Goal: Information Seeking & Learning: Learn about a topic

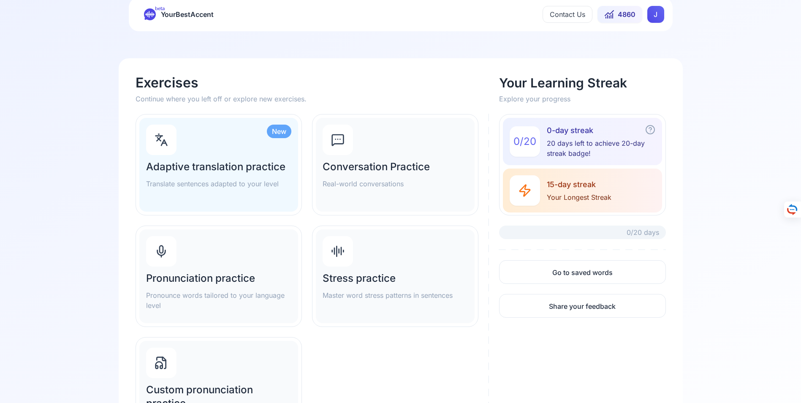
scroll to position [42, 0]
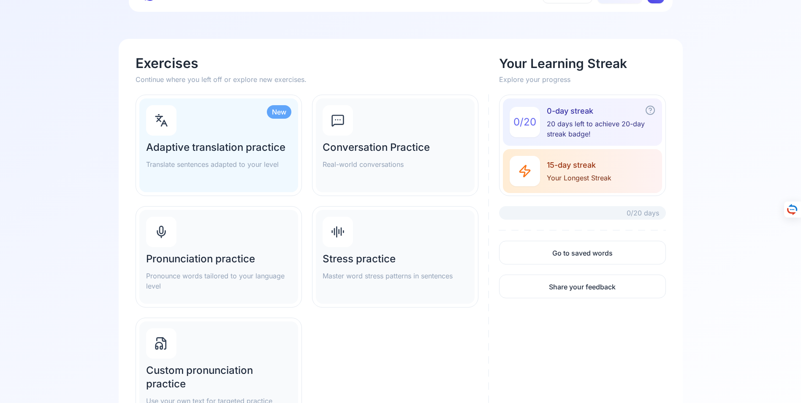
click at [225, 155] on div "Adaptive translation practice Translate sentences adapted to your level" at bounding box center [218, 155] width 145 height 29
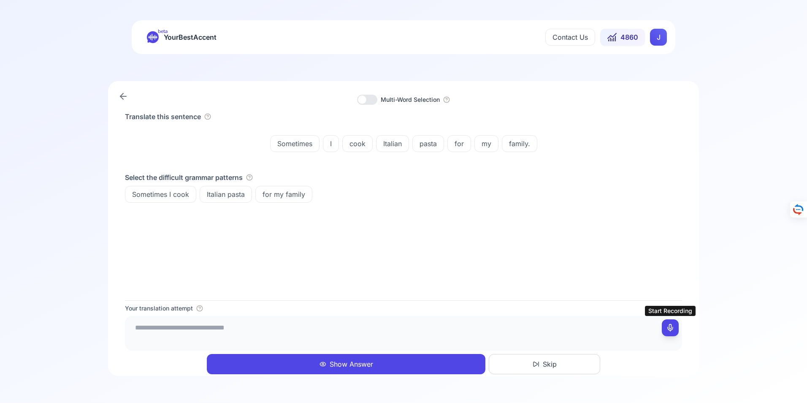
click at [671, 328] on icon at bounding box center [670, 327] width 8 height 8
type textarea "**********"
click at [348, 364] on button "Show Answer" at bounding box center [346, 364] width 279 height 20
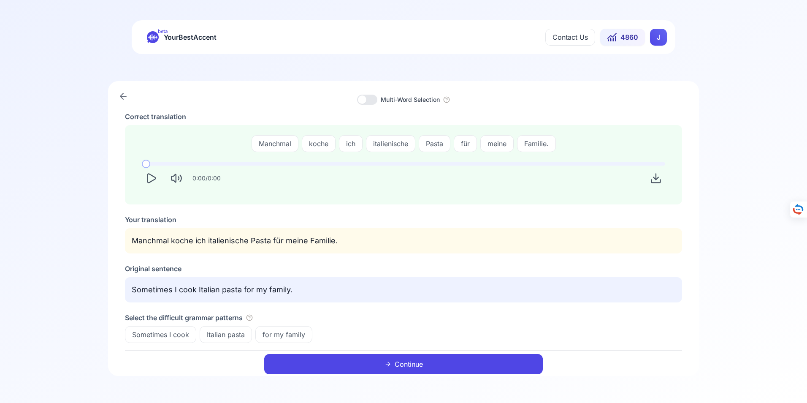
click at [415, 362] on button "Continue" at bounding box center [403, 364] width 279 height 20
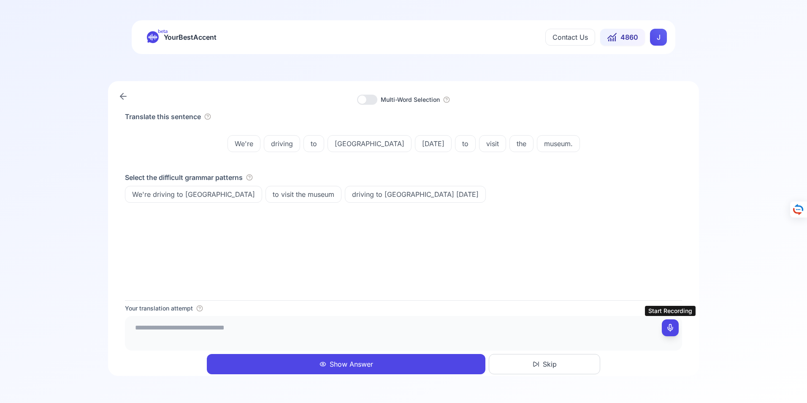
click at [670, 328] on icon at bounding box center [670, 327] width 8 height 8
click at [670, 326] on icon at bounding box center [670, 327] width 8 height 8
click at [237, 329] on textarea "**********" at bounding box center [403, 331] width 550 height 25
type textarea "**********"
click at [360, 363] on button "Show Answer" at bounding box center [346, 364] width 279 height 20
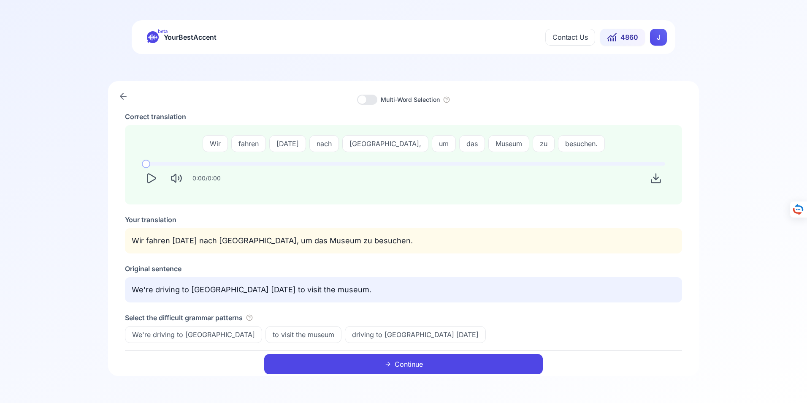
click at [411, 364] on button "Continue" at bounding box center [403, 364] width 279 height 20
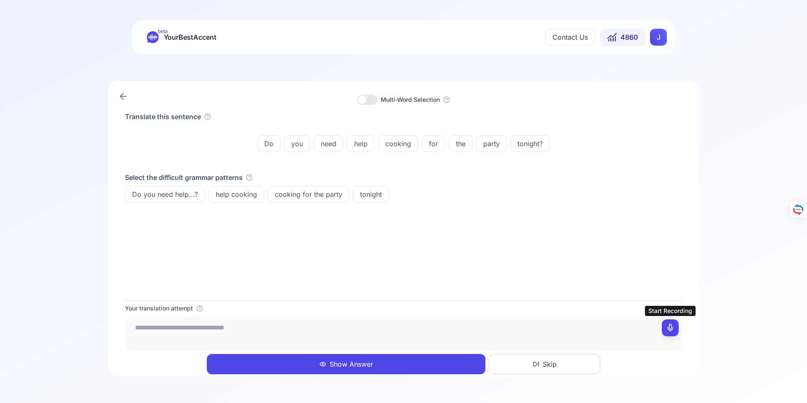
click at [674, 327] on button at bounding box center [670, 327] width 17 height 17
click at [672, 328] on icon at bounding box center [670, 327] width 8 height 8
click at [272, 328] on textarea "**********" at bounding box center [403, 331] width 550 height 25
click at [298, 329] on textarea "**********" at bounding box center [403, 331] width 550 height 25
type textarea "**********"
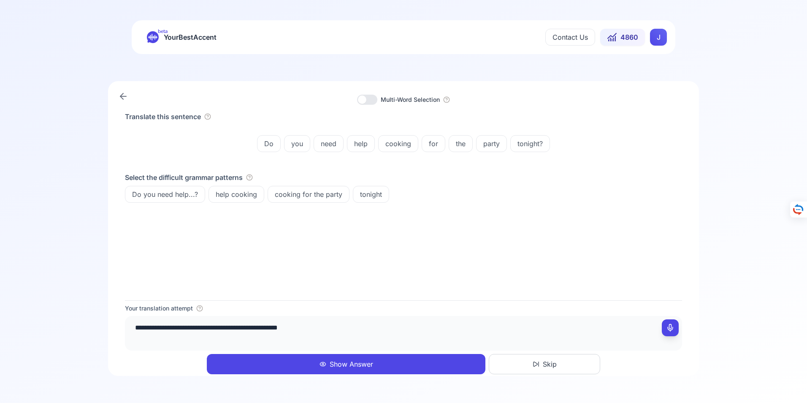
click at [340, 363] on button "Show Answer" at bounding box center [346, 364] width 279 height 20
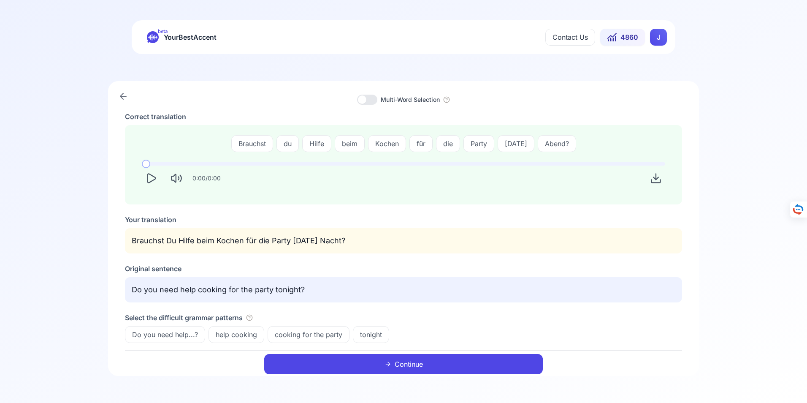
click at [123, 95] on icon at bounding box center [123, 96] width 10 height 10
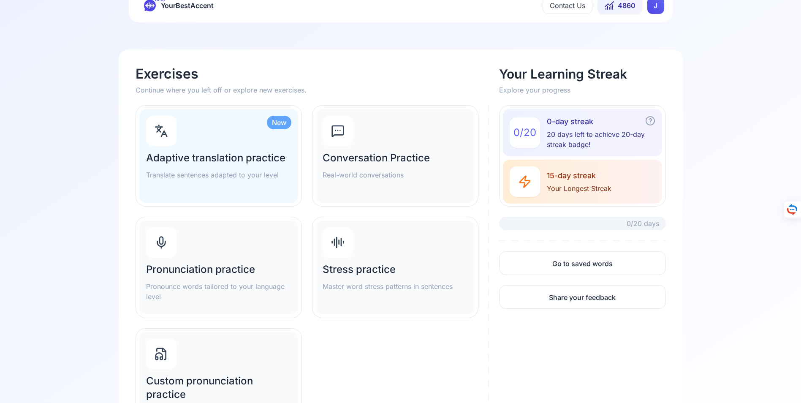
scroll to position [84, 0]
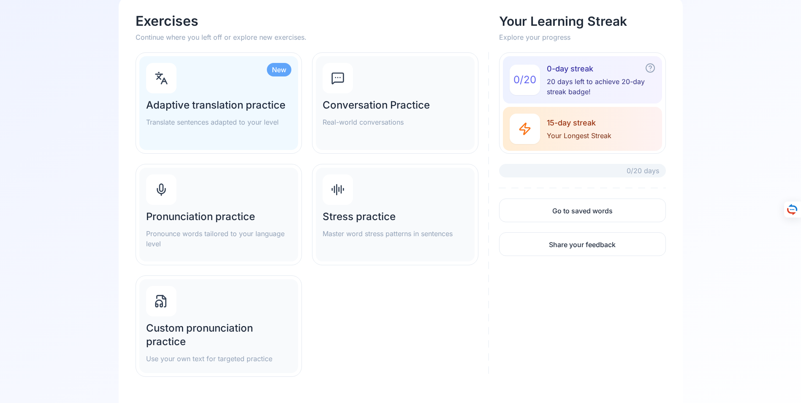
click at [204, 215] on h2 "Pronunciation practice" at bounding box center [218, 217] width 145 height 14
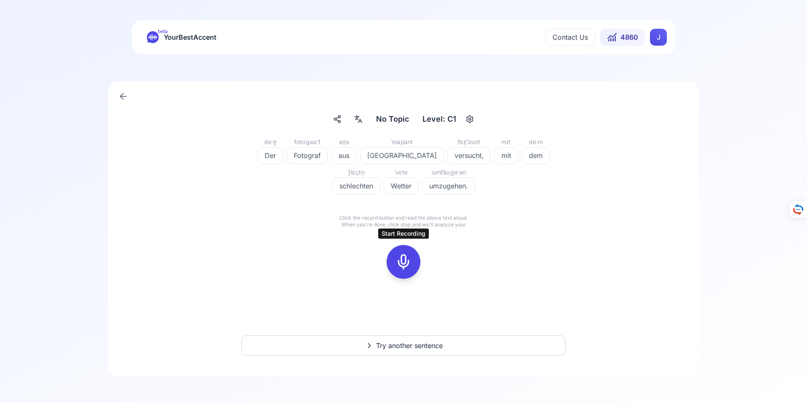
click at [404, 262] on icon at bounding box center [403, 261] width 17 height 17
click at [405, 262] on icon at bounding box center [403, 261] width 17 height 17
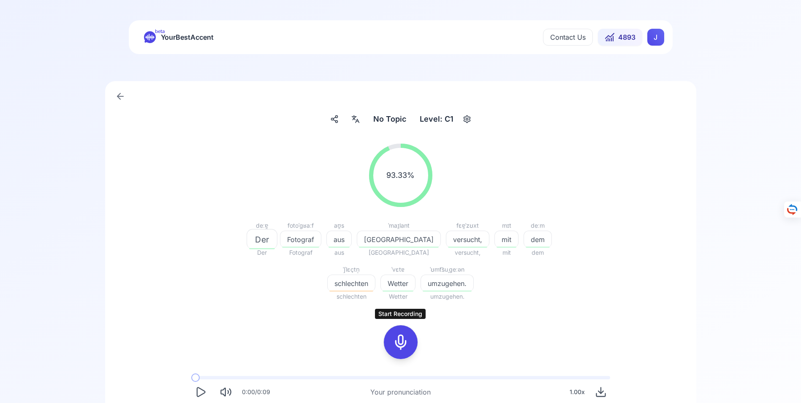
click at [403, 343] on icon at bounding box center [400, 341] width 17 height 17
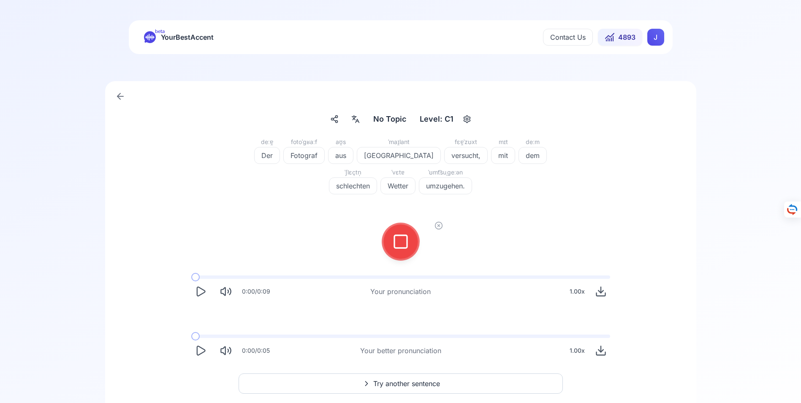
click at [400, 241] on icon at bounding box center [400, 241] width 17 height 17
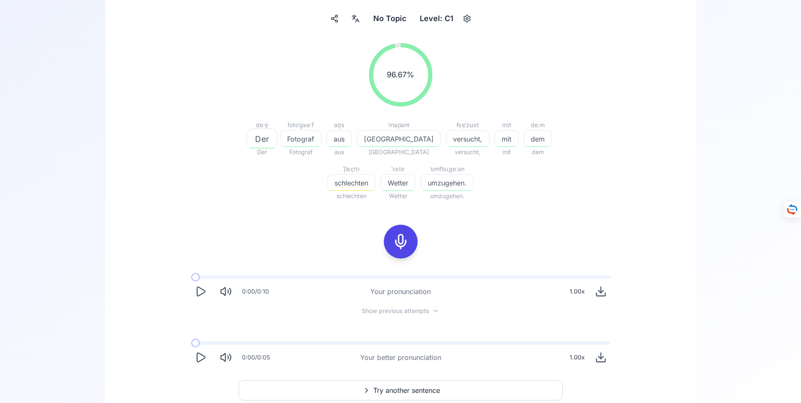
scroll to position [127, 0]
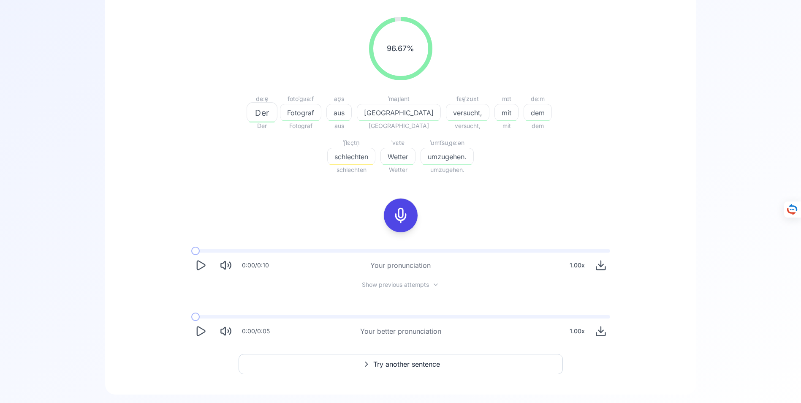
click at [200, 331] on icon "Play" at bounding box center [201, 331] width 12 height 12
click at [390, 363] on span "Try another sentence" at bounding box center [406, 364] width 67 height 10
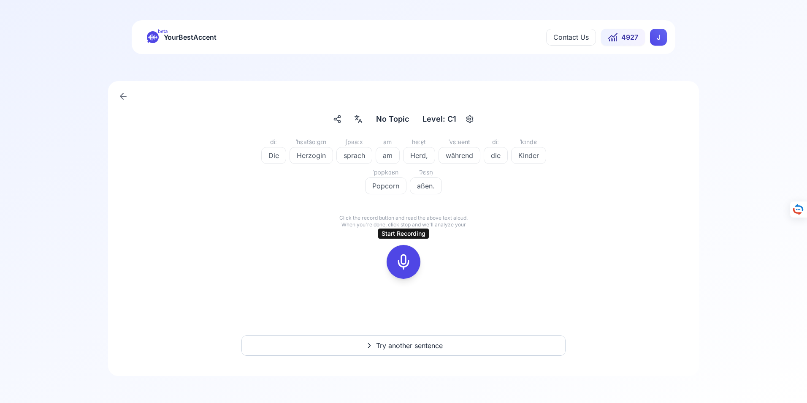
click at [404, 263] on icon at bounding box center [403, 261] width 17 height 17
click at [403, 263] on icon at bounding box center [403, 261] width 17 height 17
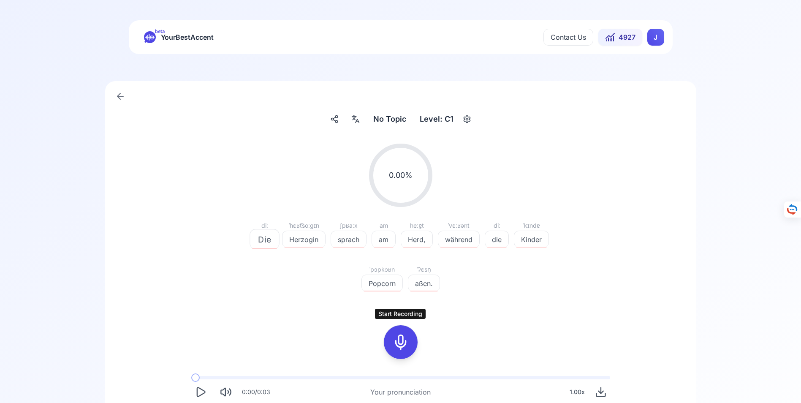
click at [401, 341] on icon at bounding box center [400, 341] width 17 height 17
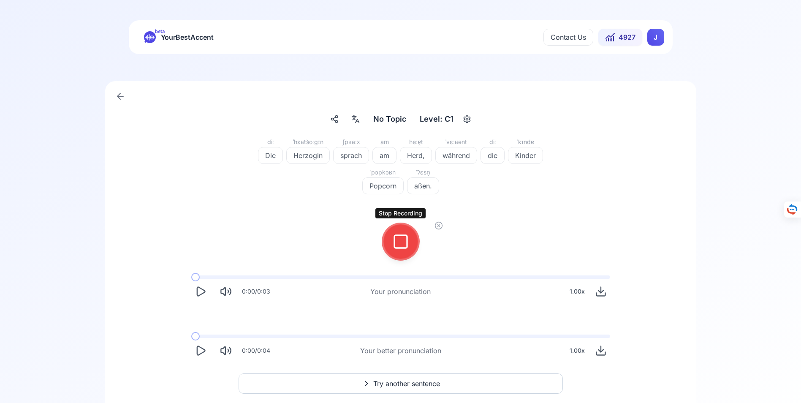
click at [402, 241] on icon at bounding box center [400, 241] width 17 height 17
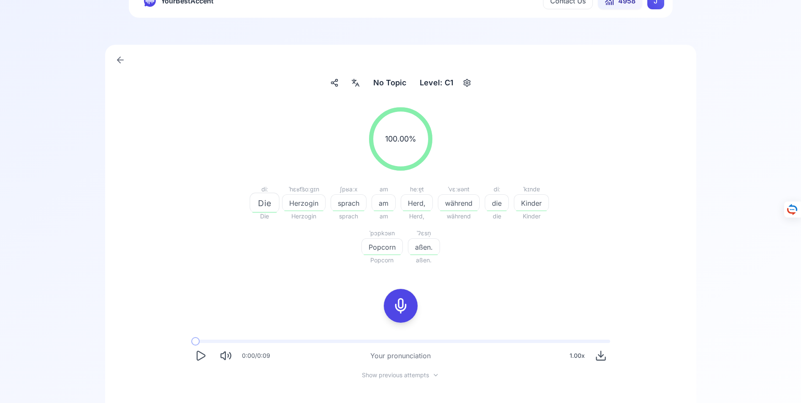
scroll to position [84, 0]
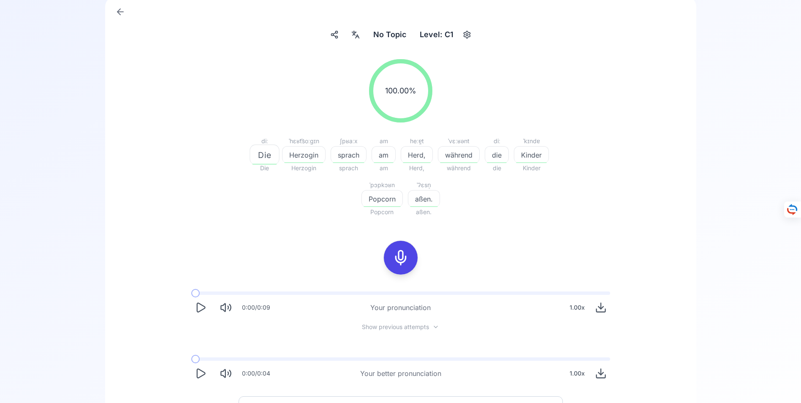
click at [201, 372] on icon "Play" at bounding box center [201, 373] width 12 height 12
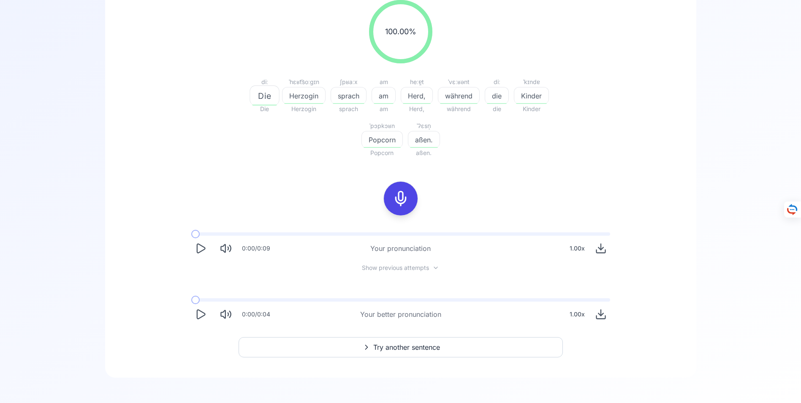
scroll to position [145, 0]
click at [395, 344] on span "Try another sentence" at bounding box center [406, 345] width 67 height 10
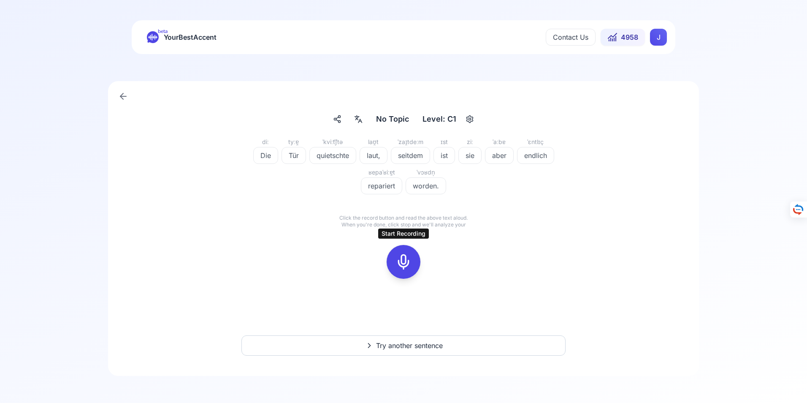
click at [404, 261] on icon at bounding box center [403, 261] width 17 height 17
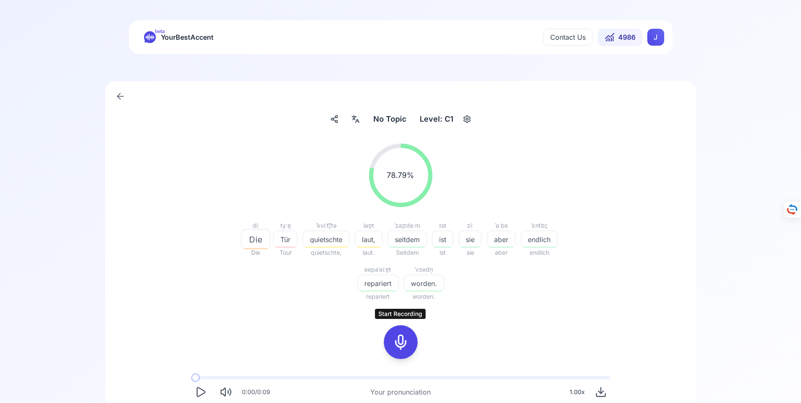
click at [401, 343] on icon at bounding box center [400, 341] width 17 height 17
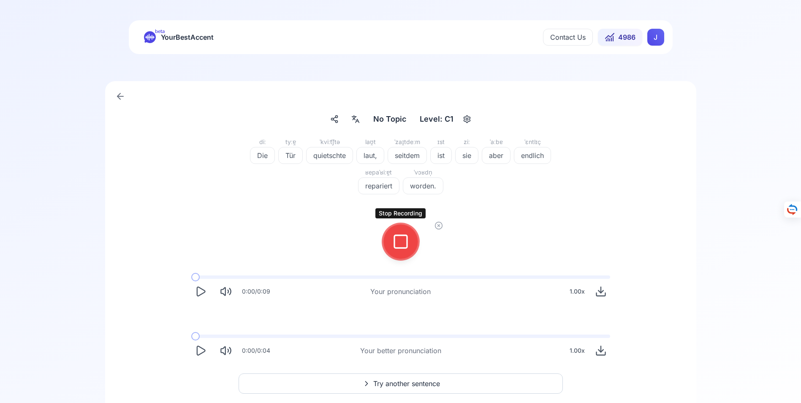
click at [401, 244] on icon at bounding box center [400, 241] width 17 height 17
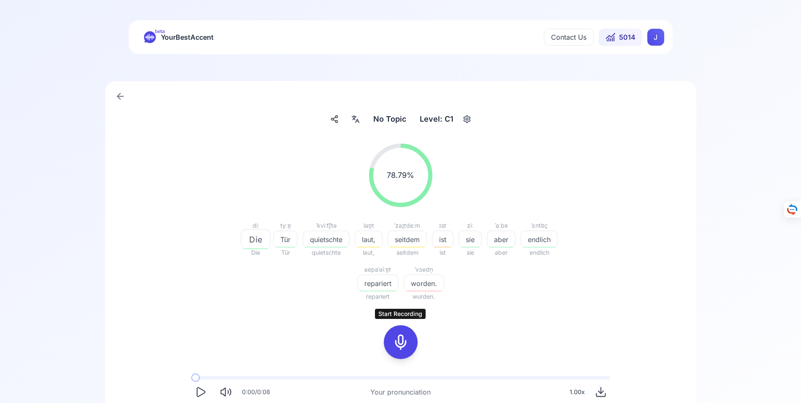
click at [403, 342] on icon at bounding box center [400, 341] width 17 height 17
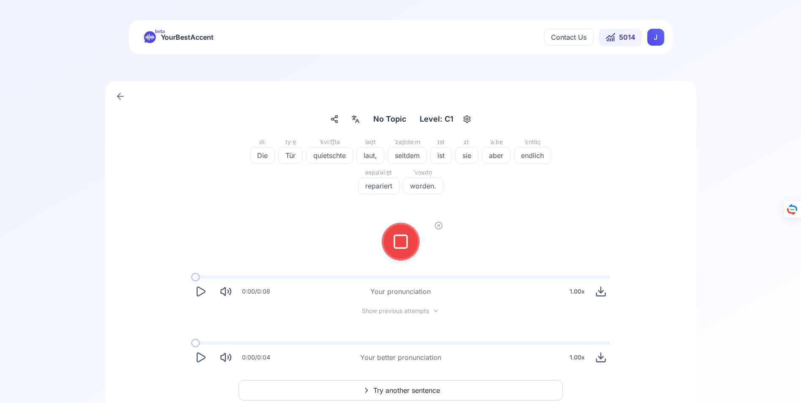
click at [404, 242] on icon at bounding box center [400, 241] width 17 height 17
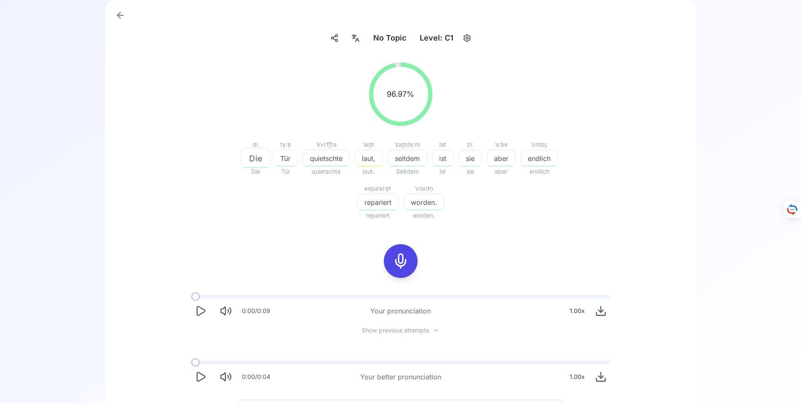
scroll to position [84, 0]
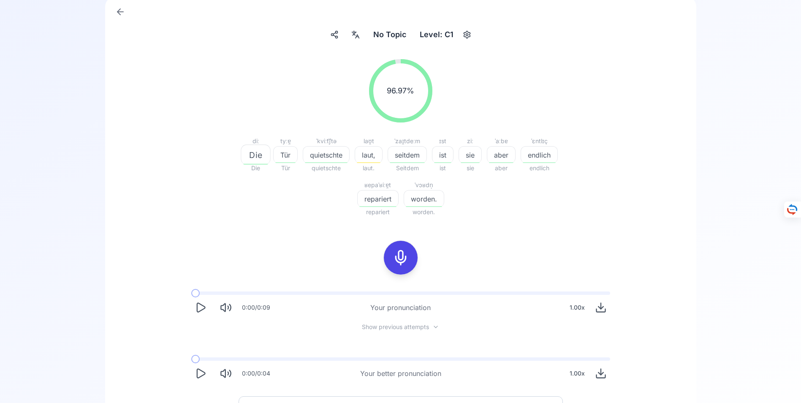
click at [199, 372] on icon "Play" at bounding box center [201, 373] width 12 height 12
click at [120, 12] on icon at bounding box center [120, 12] width 6 height 0
